Goal: Navigation & Orientation: Find specific page/section

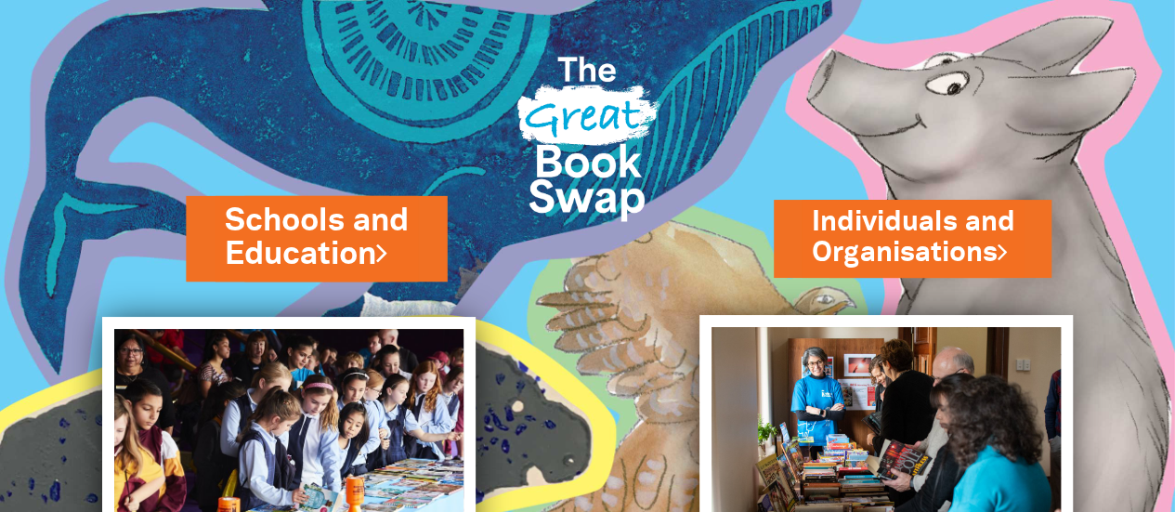
click at [380, 226] on link "Schools and Education" at bounding box center [316, 238] width 183 height 78
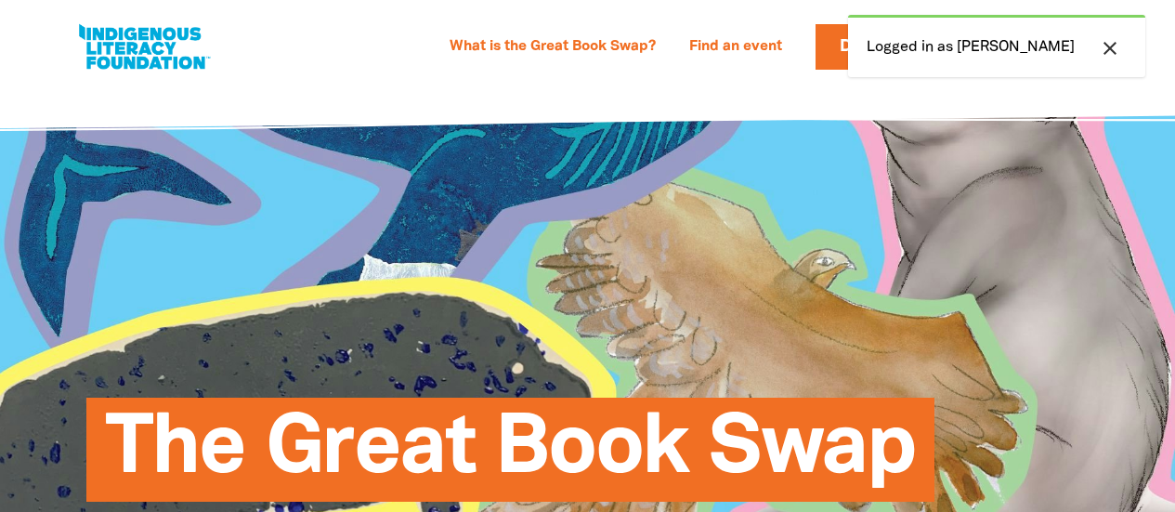
select select "primary-school"
click at [773, 44] on link "Find an event" at bounding box center [735, 48] width 115 height 30
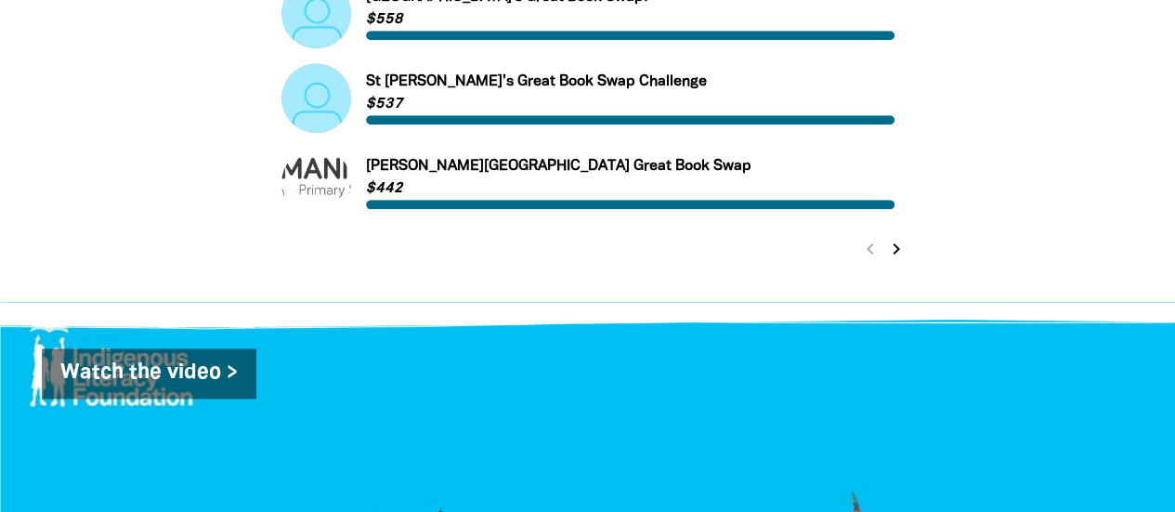
scroll to position [1054, 0]
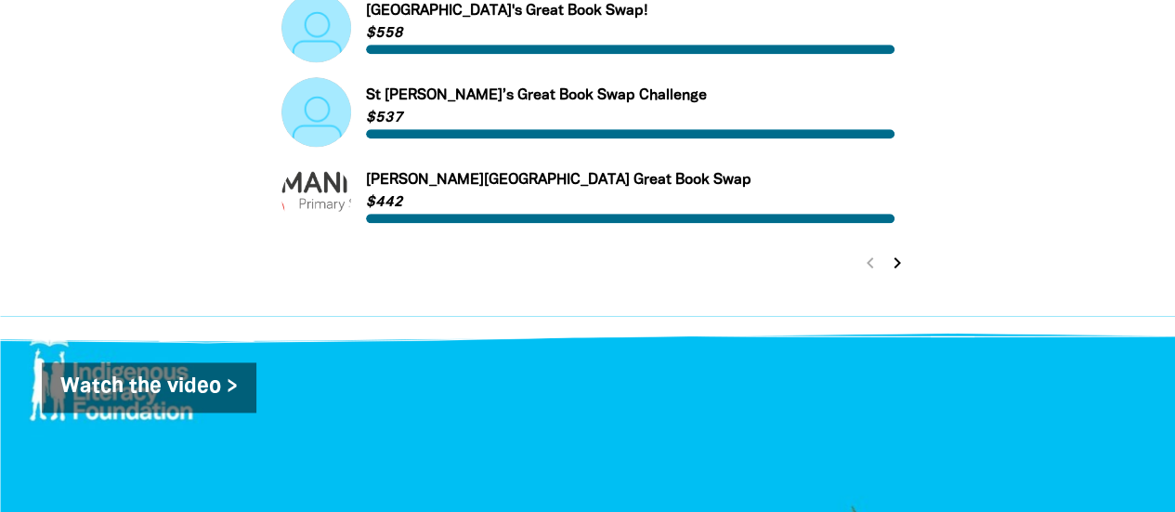
click at [902, 268] on icon "chevron_right" at bounding box center [897, 263] width 22 height 22
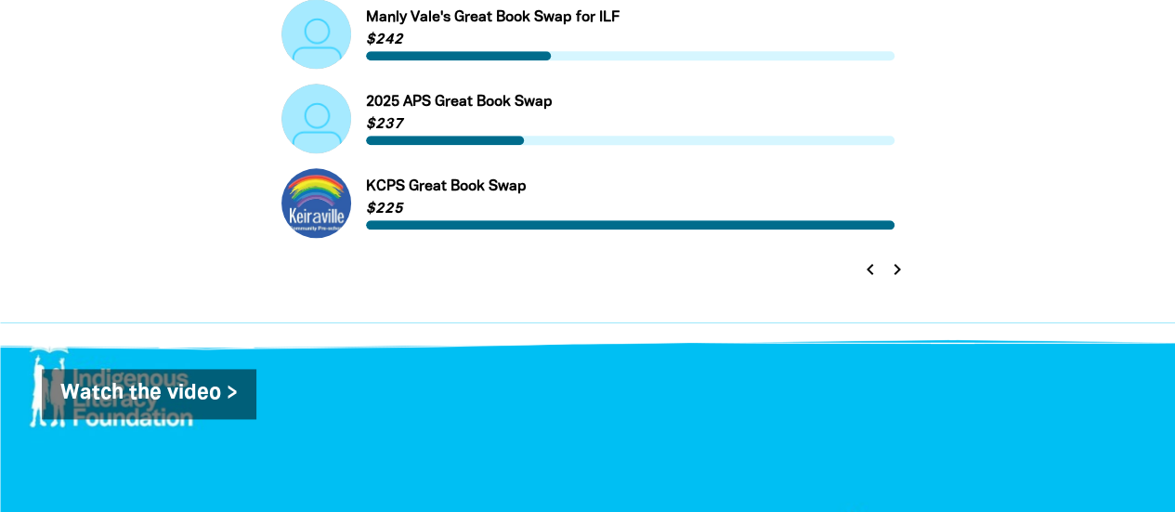
scroll to position [1062, 0]
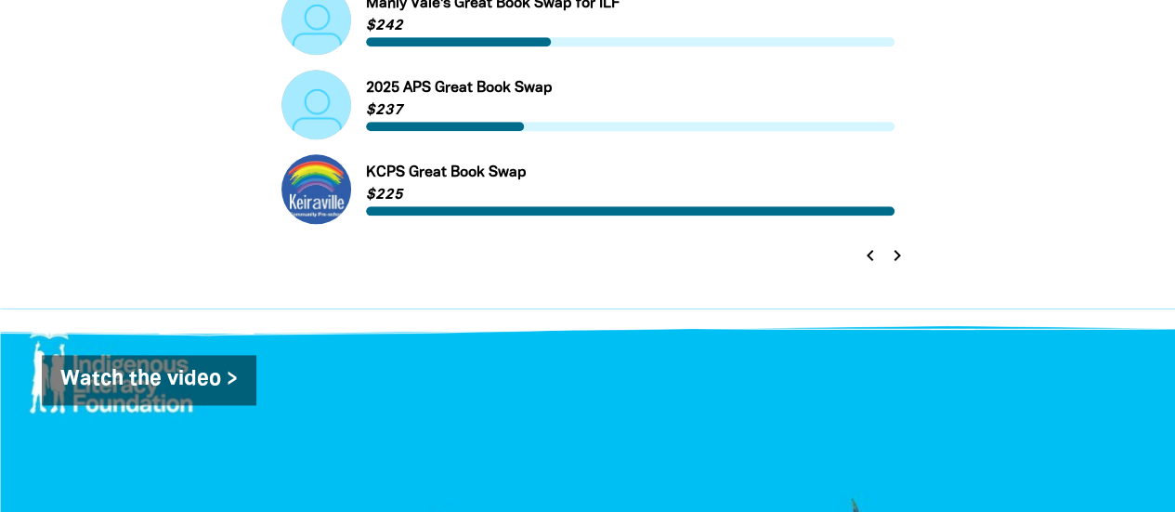
click at [896, 255] on icon "chevron_right" at bounding box center [897, 255] width 22 height 22
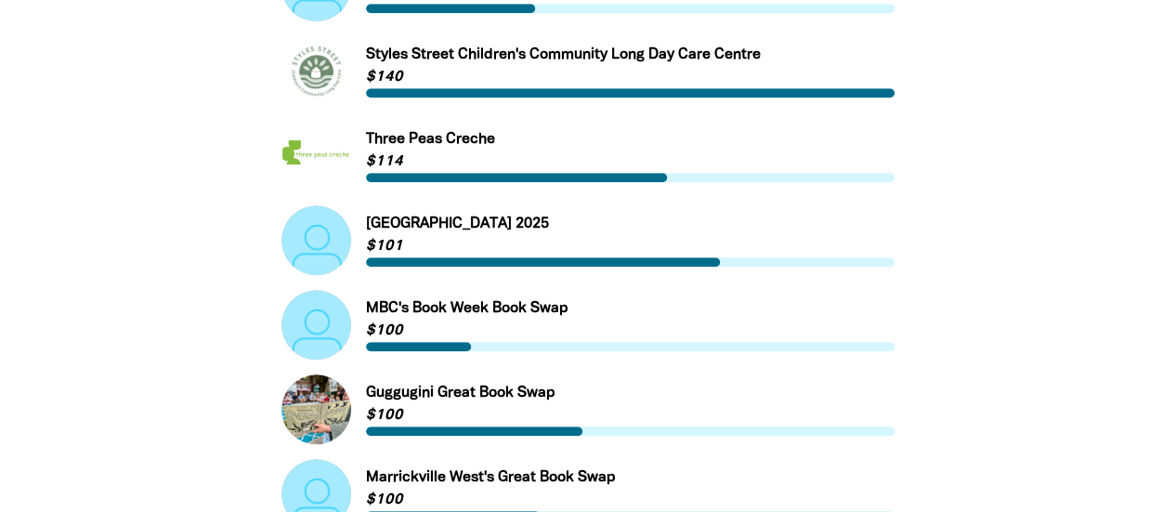
scroll to position [1006, 0]
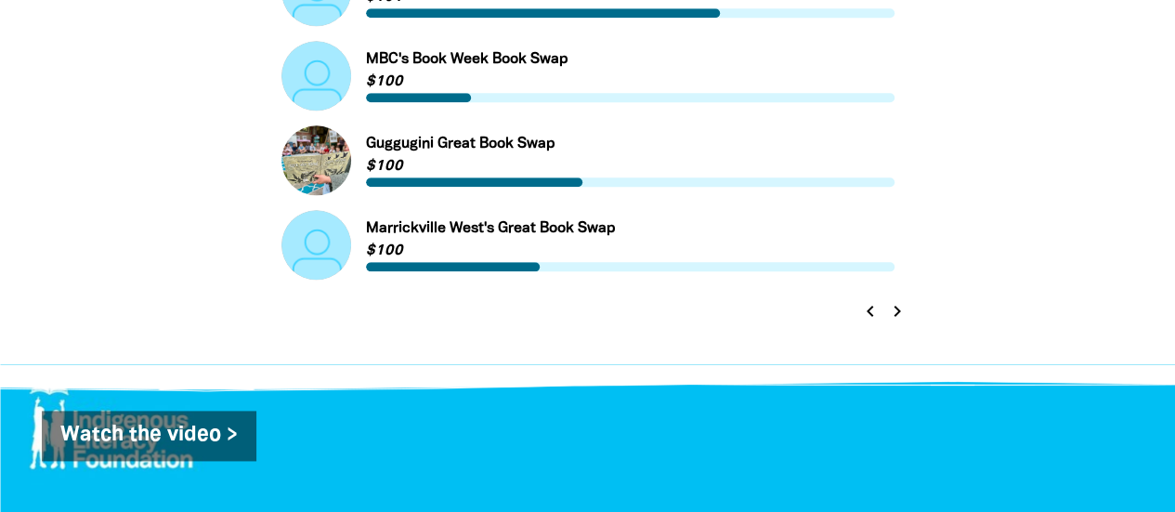
click at [897, 311] on icon "chevron_right" at bounding box center [897, 311] width 22 height 22
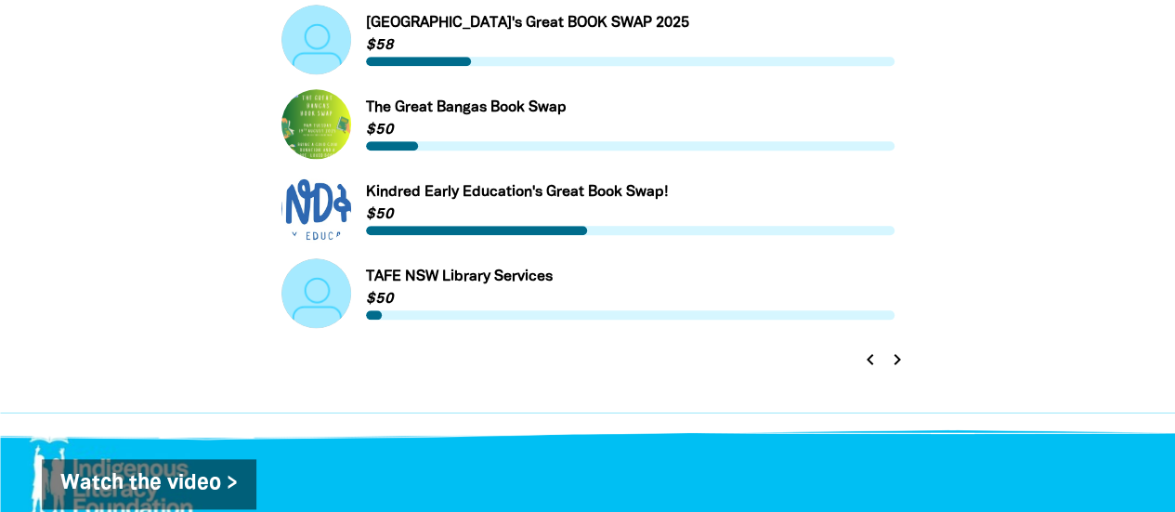
scroll to position [1010, 0]
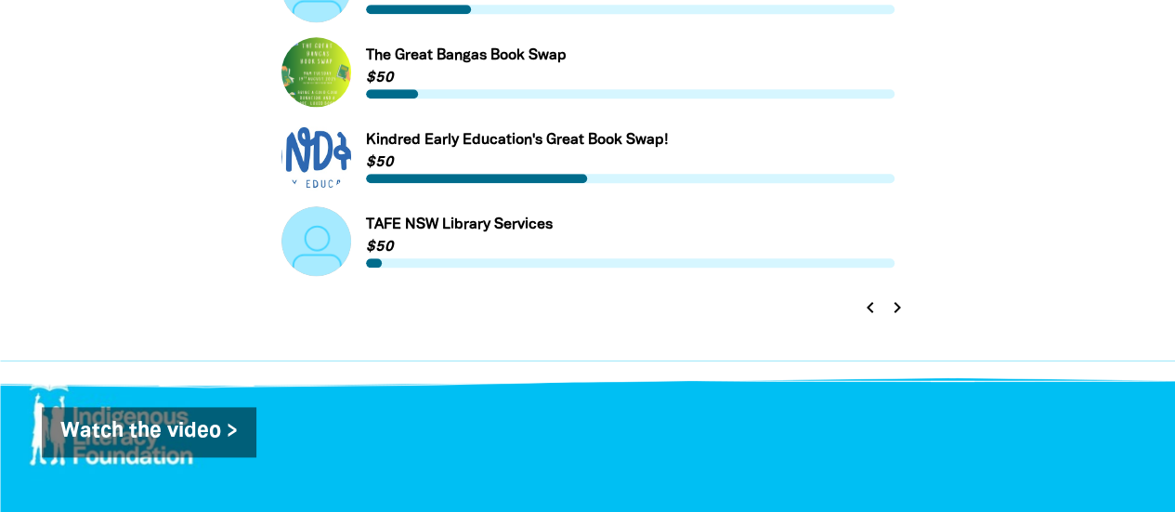
click at [895, 315] on icon "chevron_right" at bounding box center [897, 307] width 22 height 22
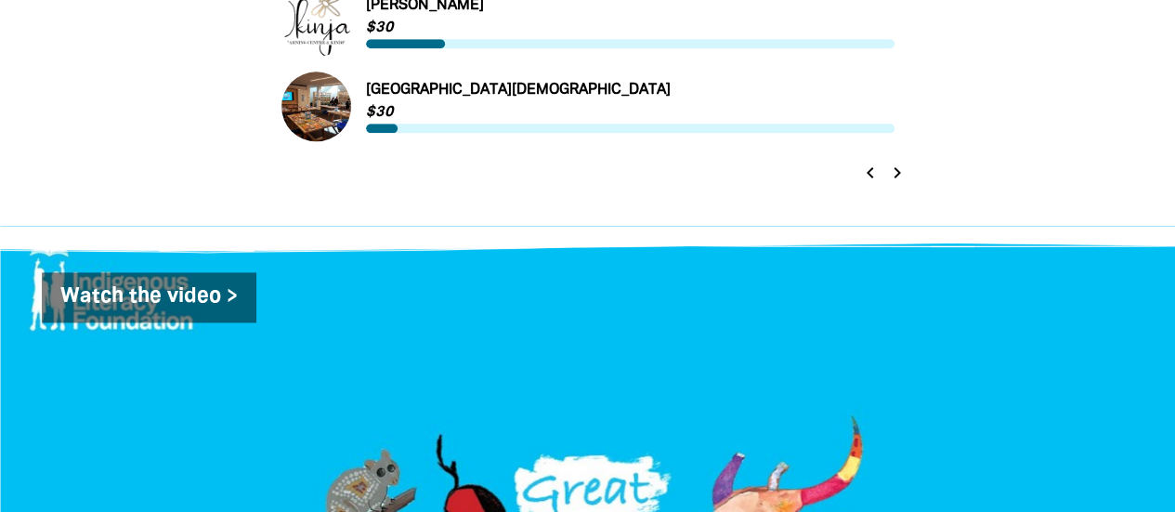
scroll to position [1159, 0]
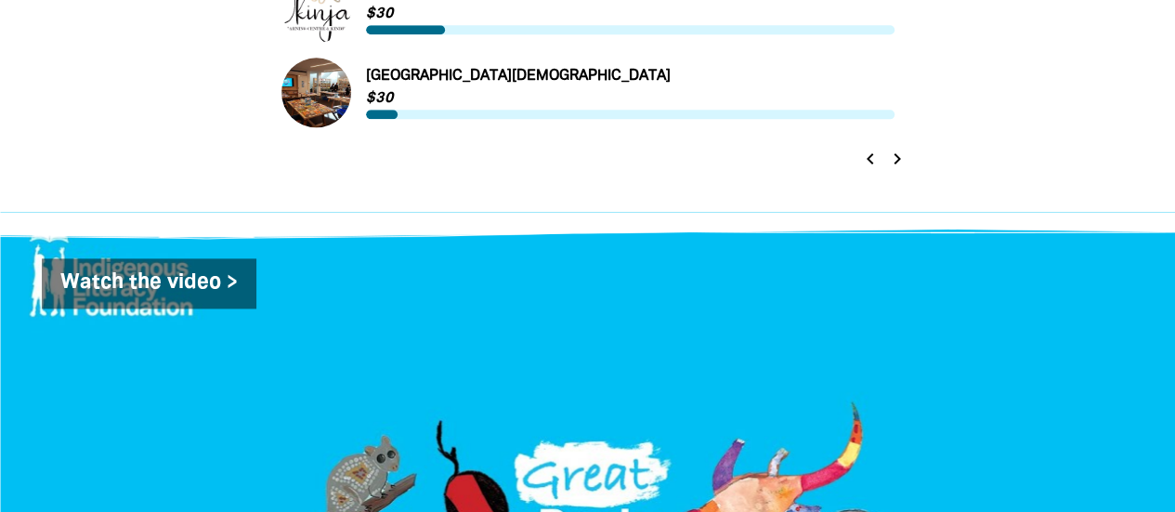
click at [901, 161] on icon "chevron_right" at bounding box center [897, 159] width 22 height 22
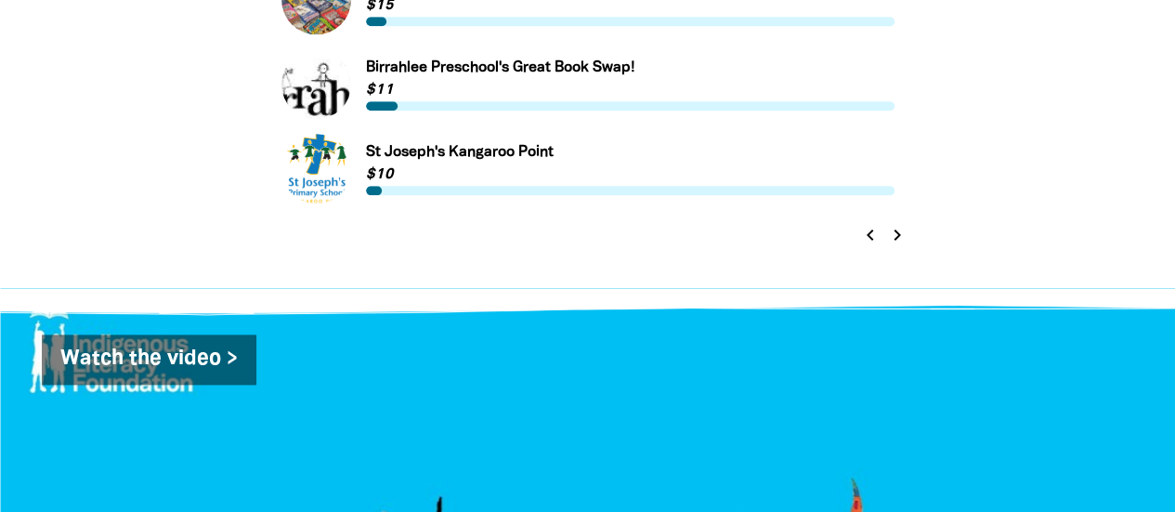
scroll to position [1104, 0]
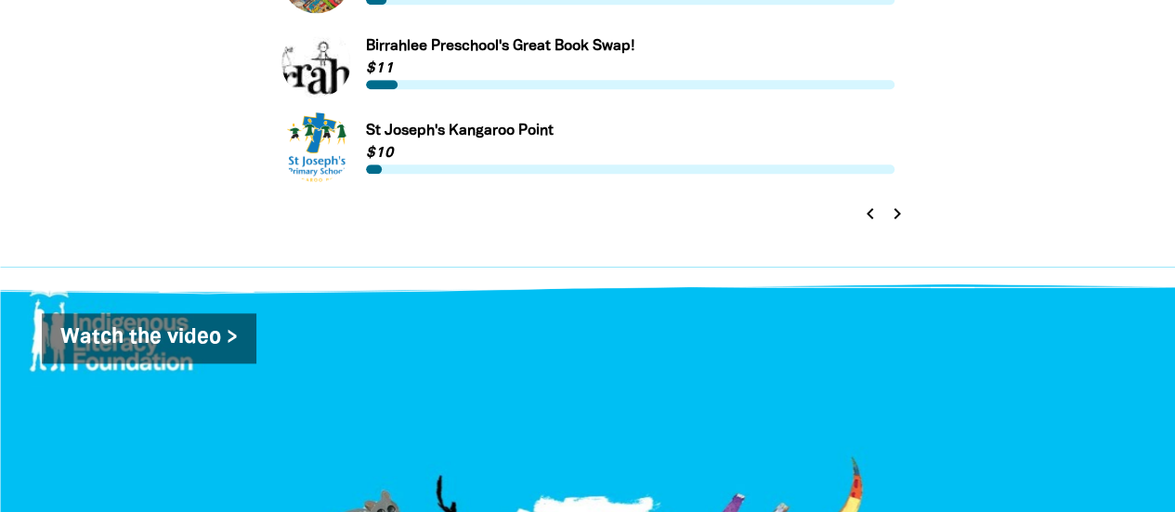
click at [895, 220] on icon "chevron_right" at bounding box center [897, 214] width 22 height 22
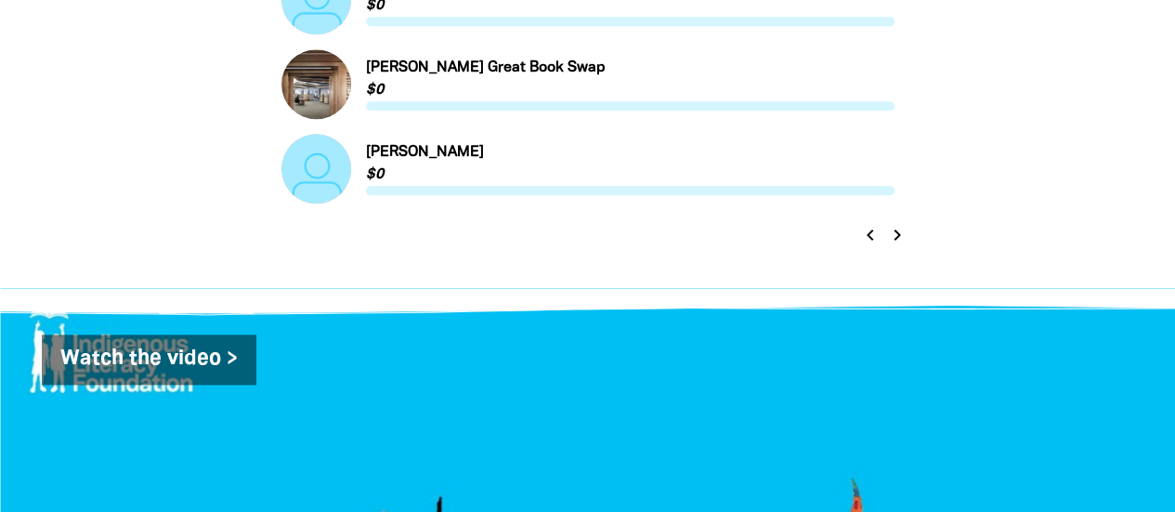
scroll to position [1086, 0]
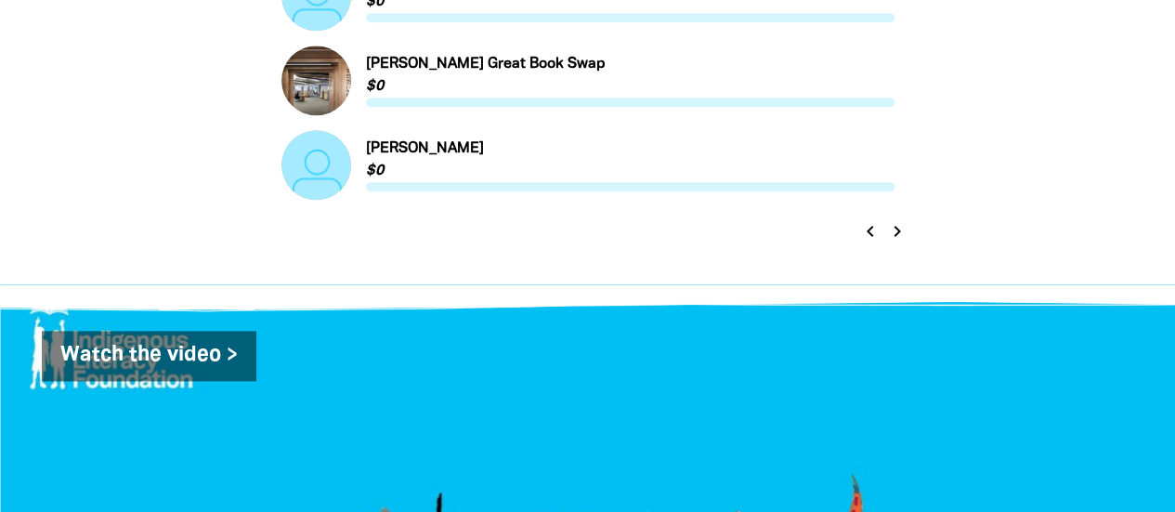
click at [897, 242] on icon "chevron_right" at bounding box center [897, 231] width 22 height 22
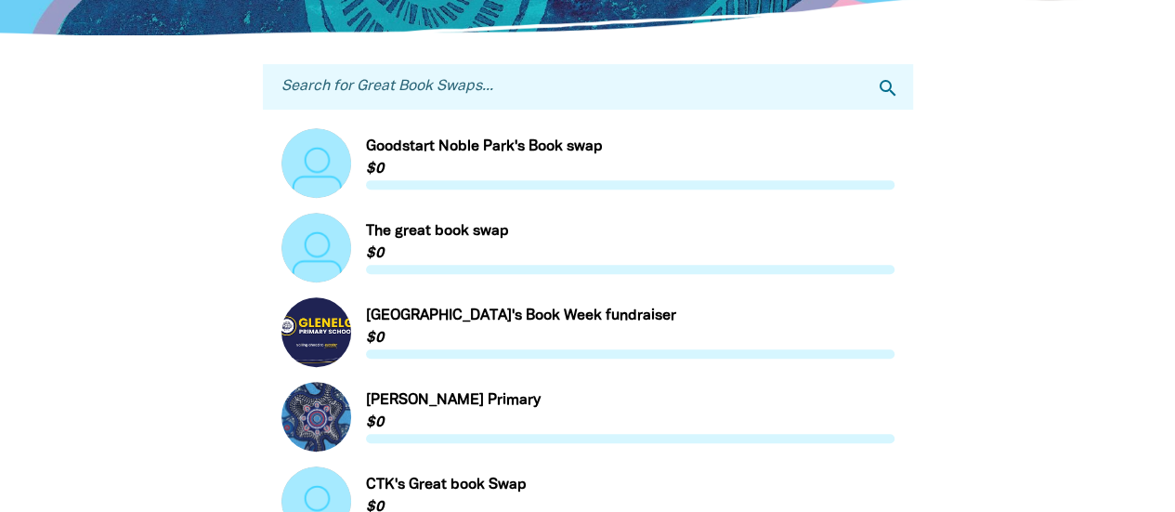
scroll to position [286, 0]
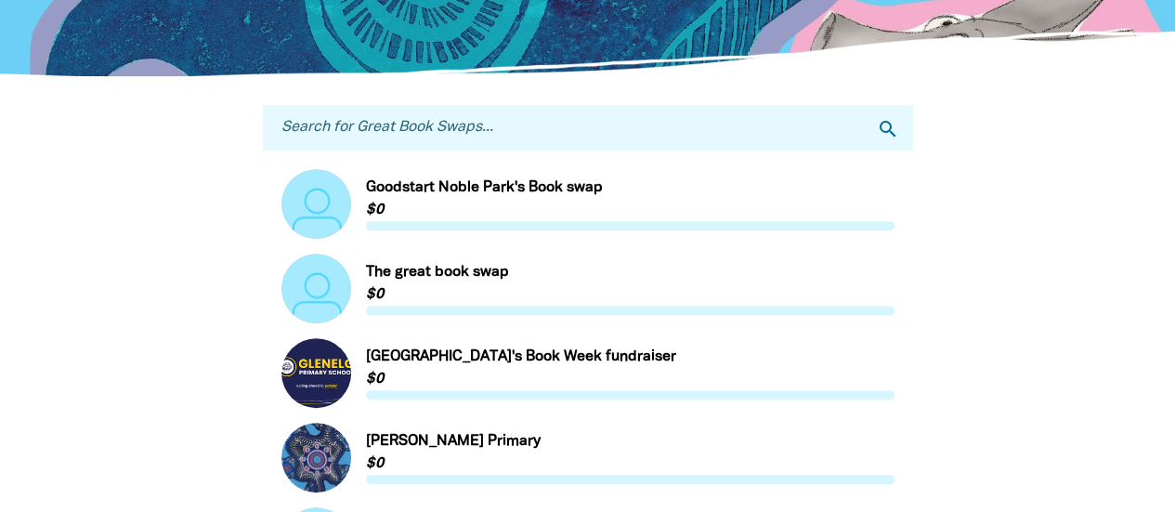
click at [409, 126] on input "Search for Great Book Swaps..." at bounding box center [588, 128] width 650 height 46
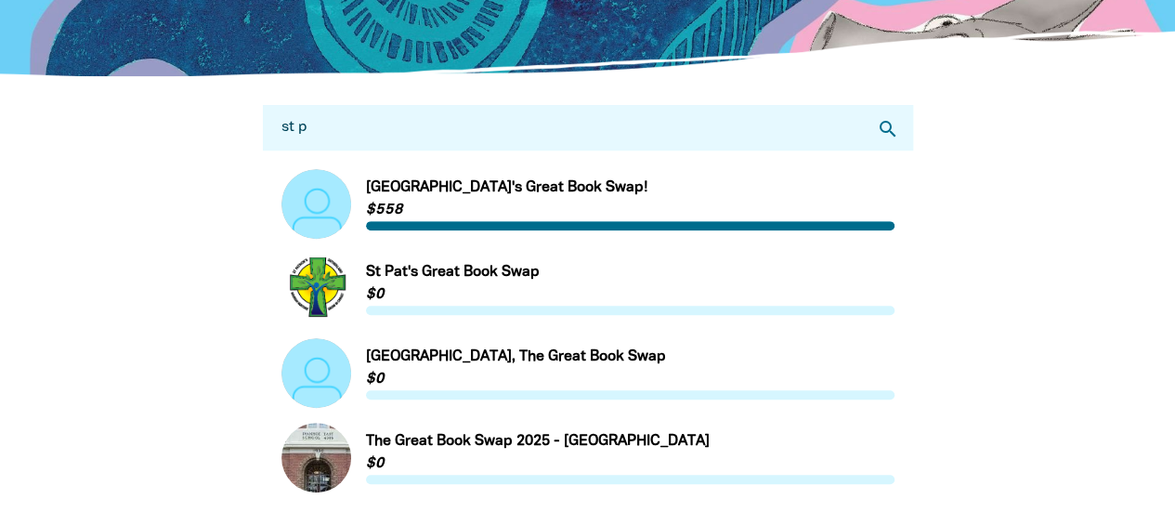
type input "st p"
click at [421, 283] on link "Link to St Pat's Great Book Swap" at bounding box center [588, 289] width 613 height 70
